Goal: Communication & Community: Answer question/provide support

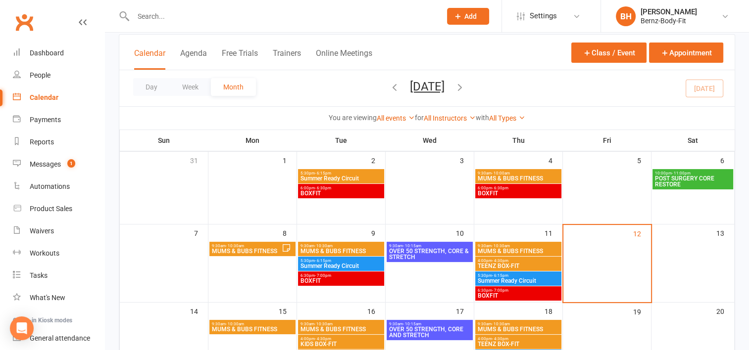
scroll to position [57, 0]
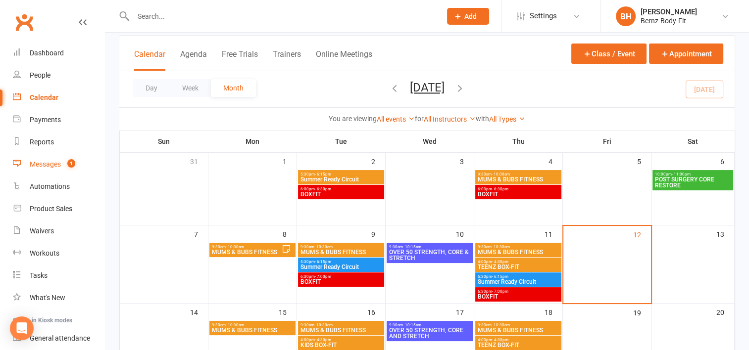
click at [50, 165] on div "Messages" at bounding box center [45, 164] width 31 height 8
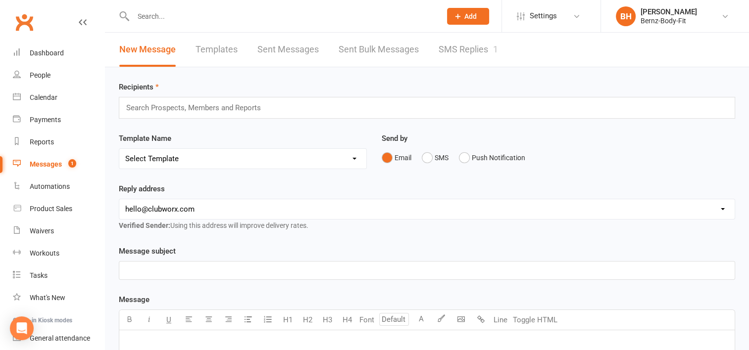
click at [467, 53] on link "SMS Replies 1" at bounding box center [468, 50] width 59 height 34
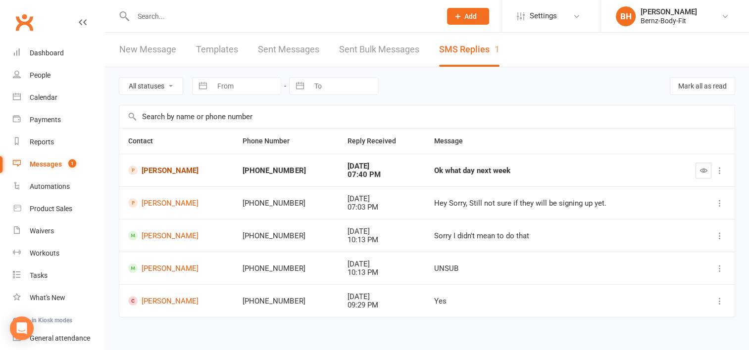
click at [171, 170] on link "[PERSON_NAME]" at bounding box center [176, 170] width 97 height 9
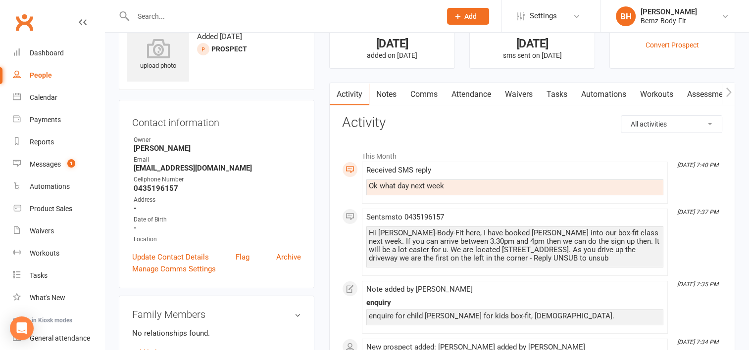
scroll to position [41, 0]
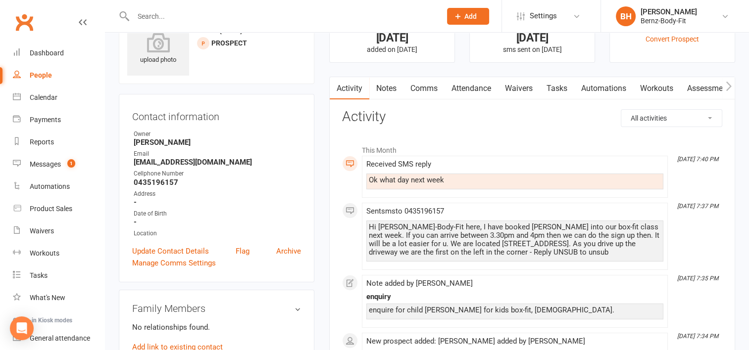
click at [454, 179] on div "Ok what day next week" at bounding box center [515, 180] width 292 height 8
click at [423, 89] on link "Comms" at bounding box center [423, 88] width 41 height 23
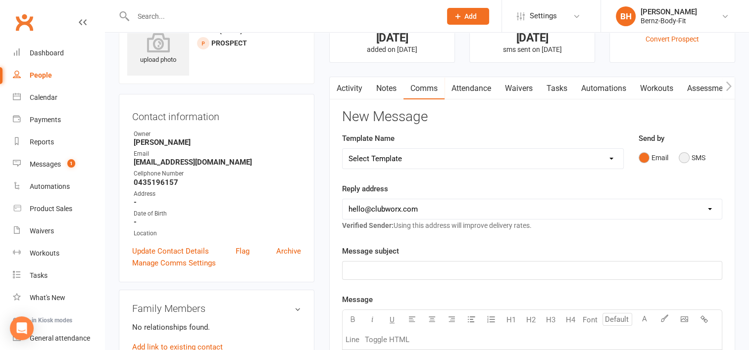
click at [683, 157] on button "SMS" at bounding box center [692, 158] width 27 height 19
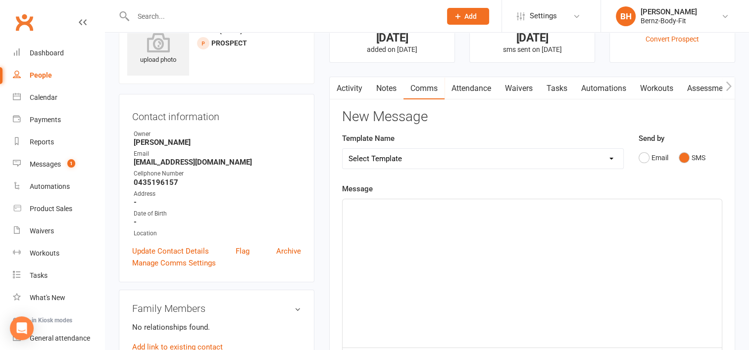
click at [388, 219] on div "﻿" at bounding box center [532, 273] width 379 height 149
click at [659, 207] on p "[DATE] at 4pm. If u can arrive a little earlier that will be great to fill out …" at bounding box center [531, 208] width 367 height 12
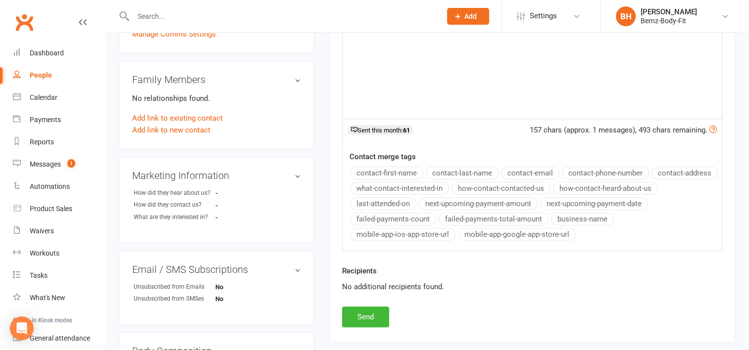
scroll to position [281, 0]
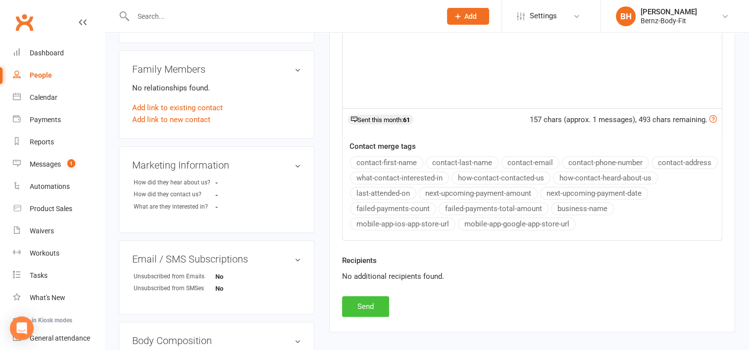
click at [371, 304] on button "Send" at bounding box center [365, 307] width 47 height 21
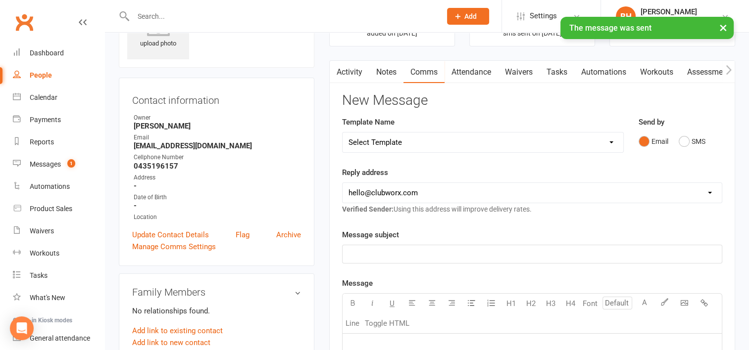
scroll to position [57, 0]
click at [59, 161] on div "Messages" at bounding box center [45, 164] width 31 height 8
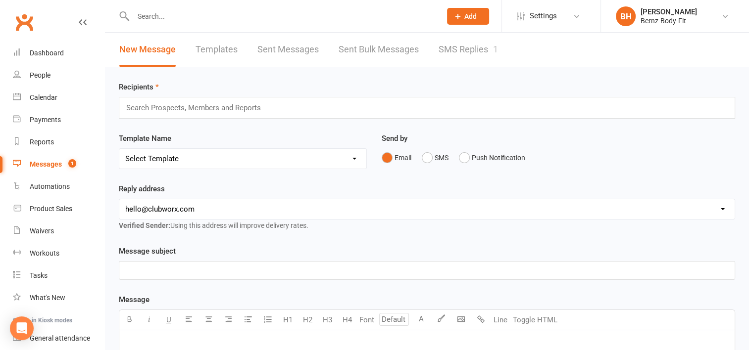
click at [457, 47] on link "SMS Replies 1" at bounding box center [468, 50] width 59 height 34
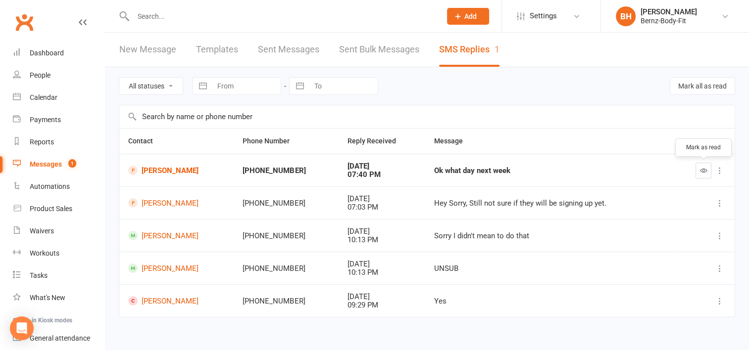
click at [702, 169] on icon "button" at bounding box center [703, 170] width 7 height 7
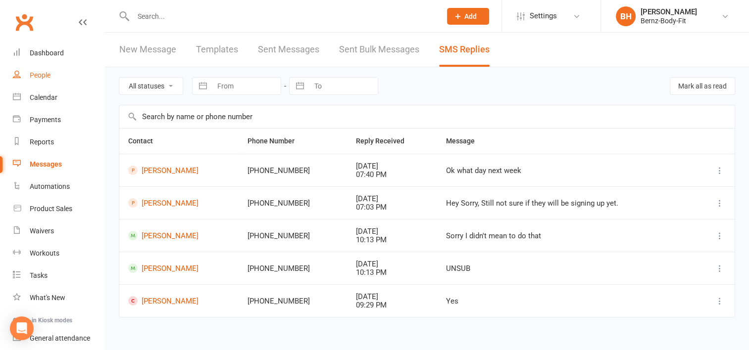
click at [44, 74] on div "People" at bounding box center [40, 75] width 21 height 8
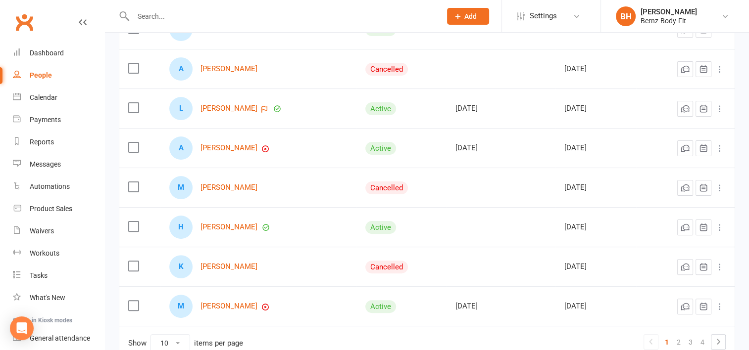
scroll to position [304, 0]
